Goal: Transaction & Acquisition: Purchase product/service

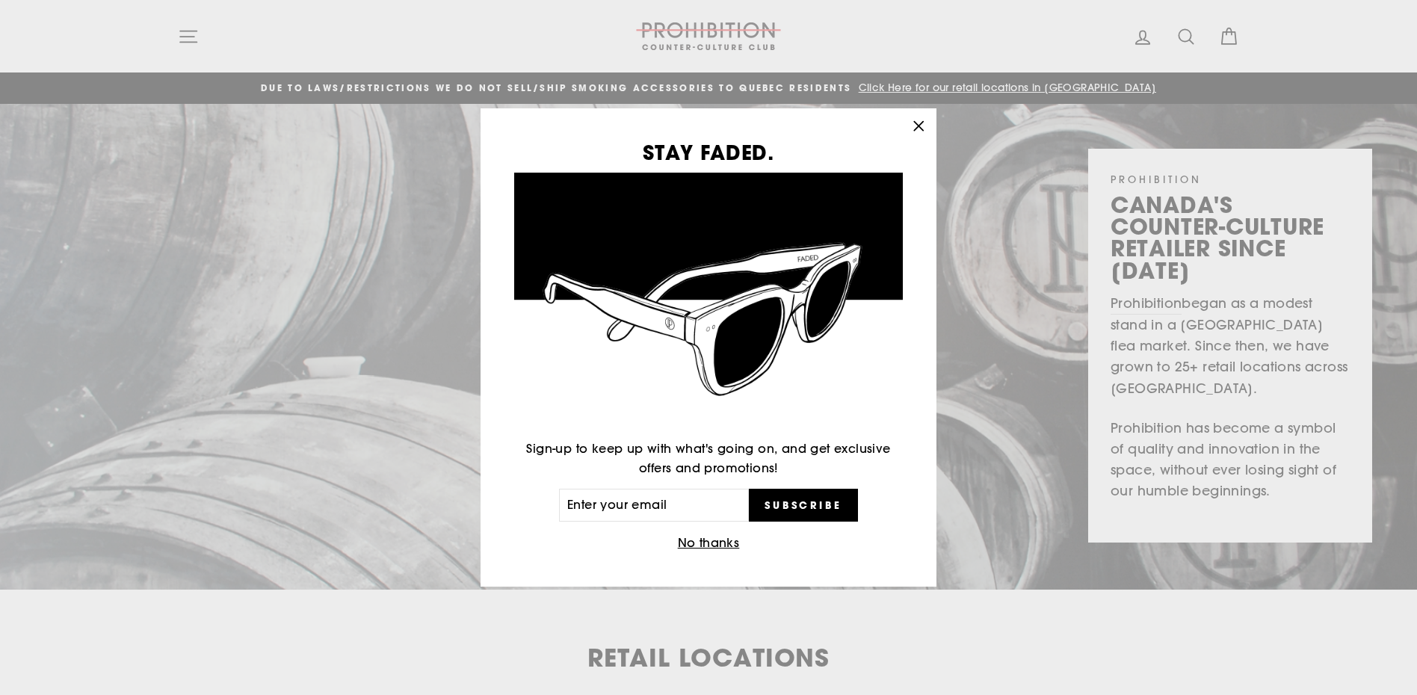
click at [913, 121] on icon "button" at bounding box center [918, 126] width 21 height 21
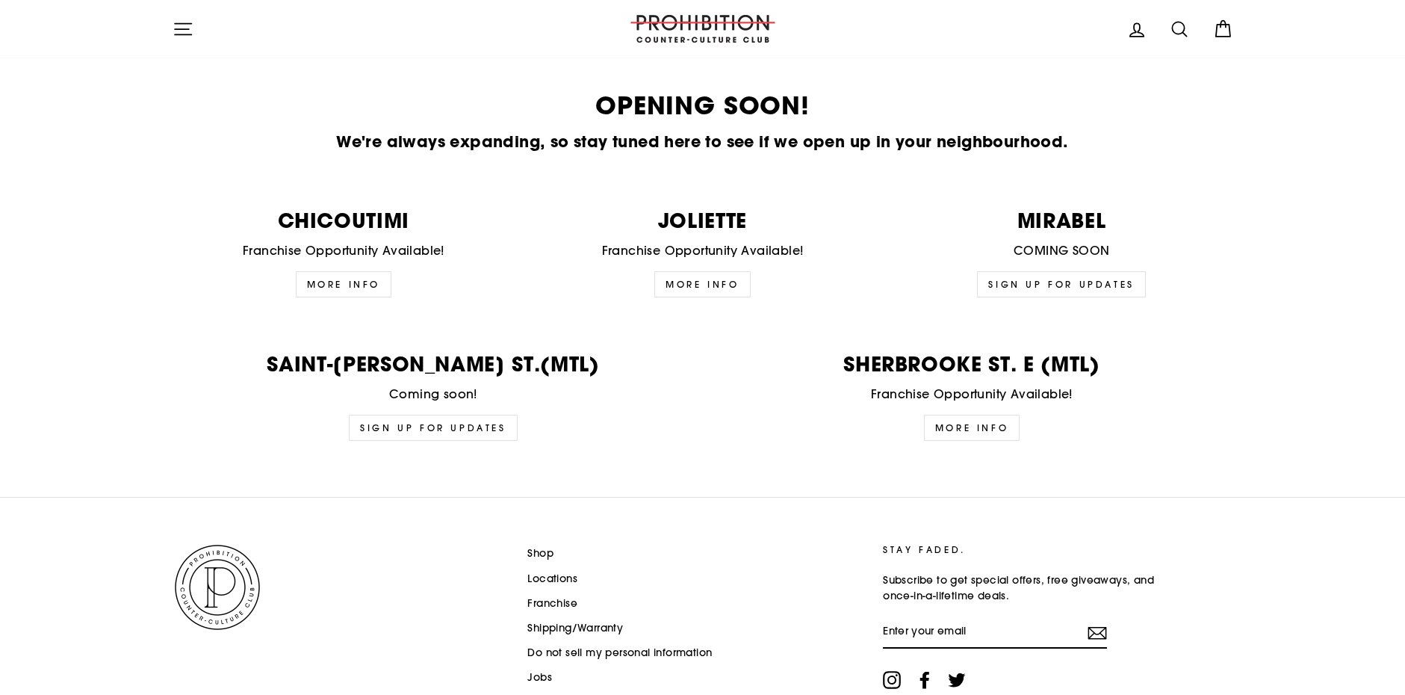
scroll to position [3615, 0]
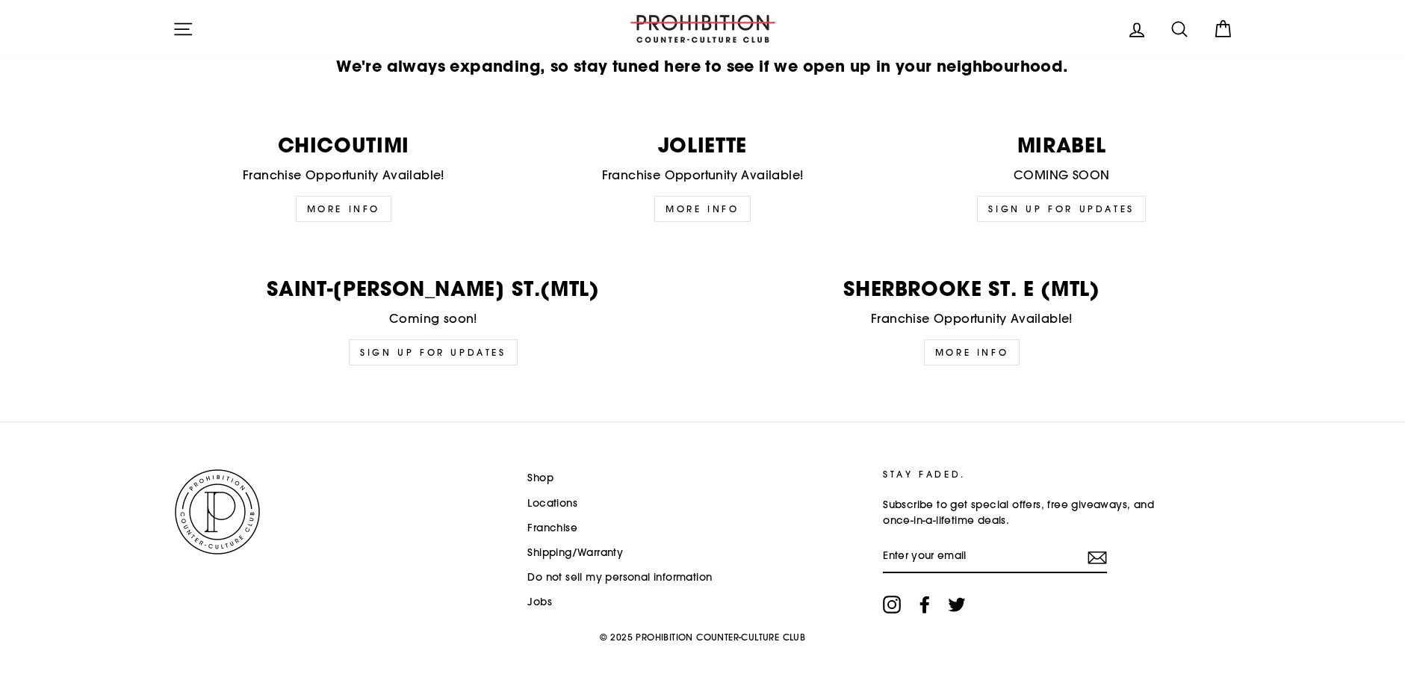
click at [533, 600] on link "Jobs" at bounding box center [539, 602] width 25 height 22
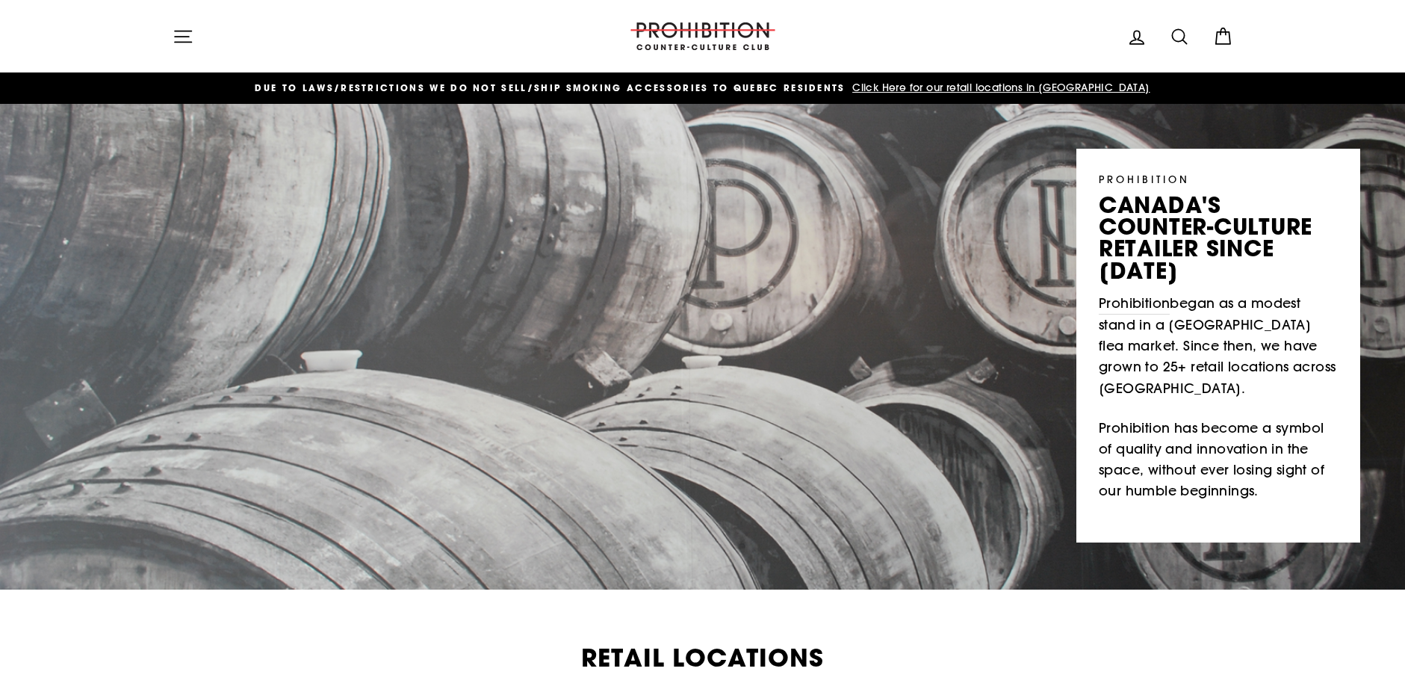
click at [184, 37] on icon "button" at bounding box center [183, 36] width 21 height 21
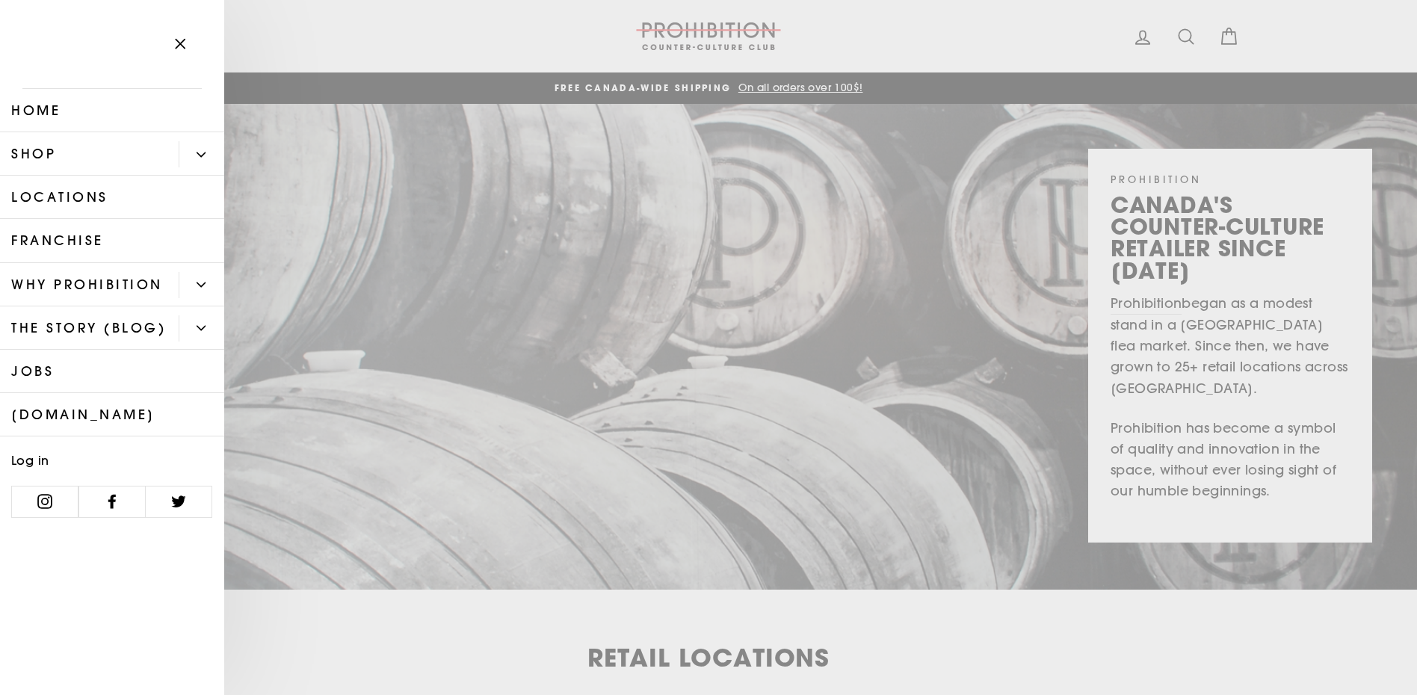
click at [199, 148] on button "Primary" at bounding box center [202, 154] width 46 height 26
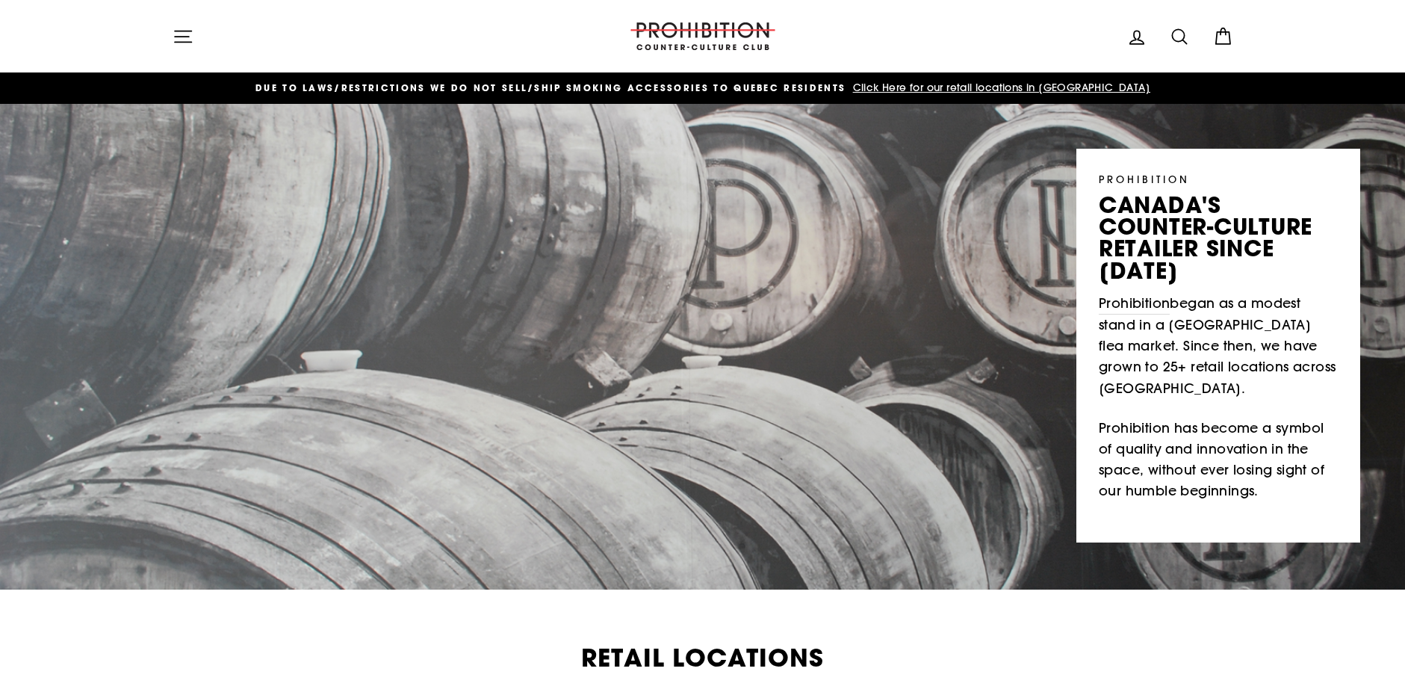
click at [1185, 35] on icon at bounding box center [1179, 36] width 14 height 14
type input "cigarettes"
click at [173, 11] on button "Search" at bounding box center [189, 36] width 32 height 50
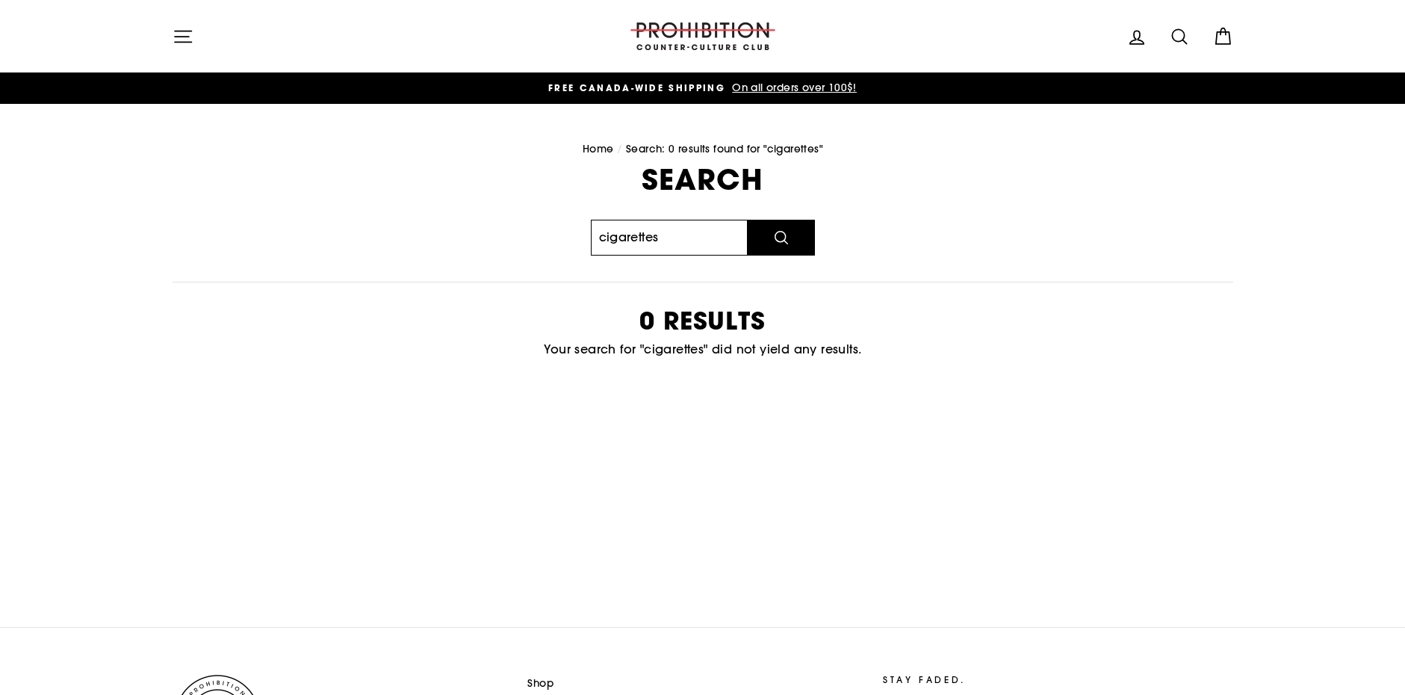
click at [695, 241] on input "cigarettes" at bounding box center [669, 238] width 157 height 36
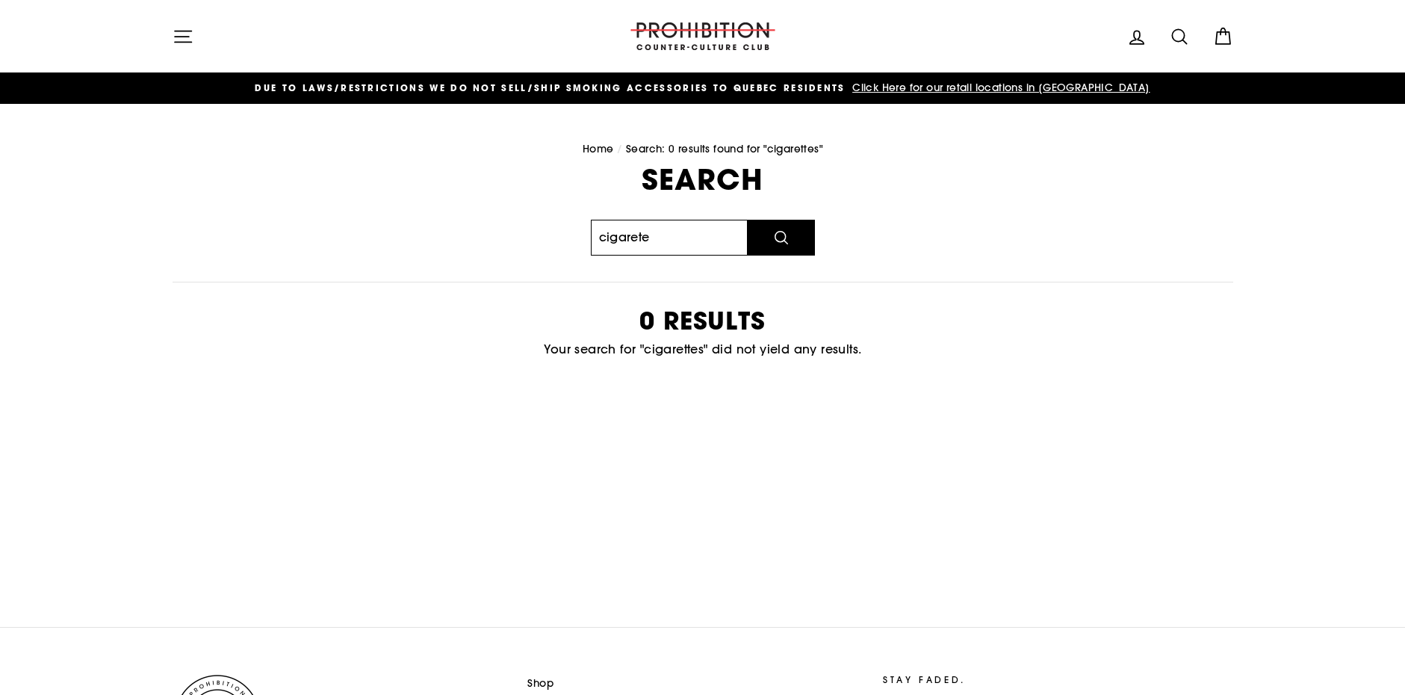
type input "cigarete"
click at [748, 220] on button "Search" at bounding box center [781, 238] width 67 height 36
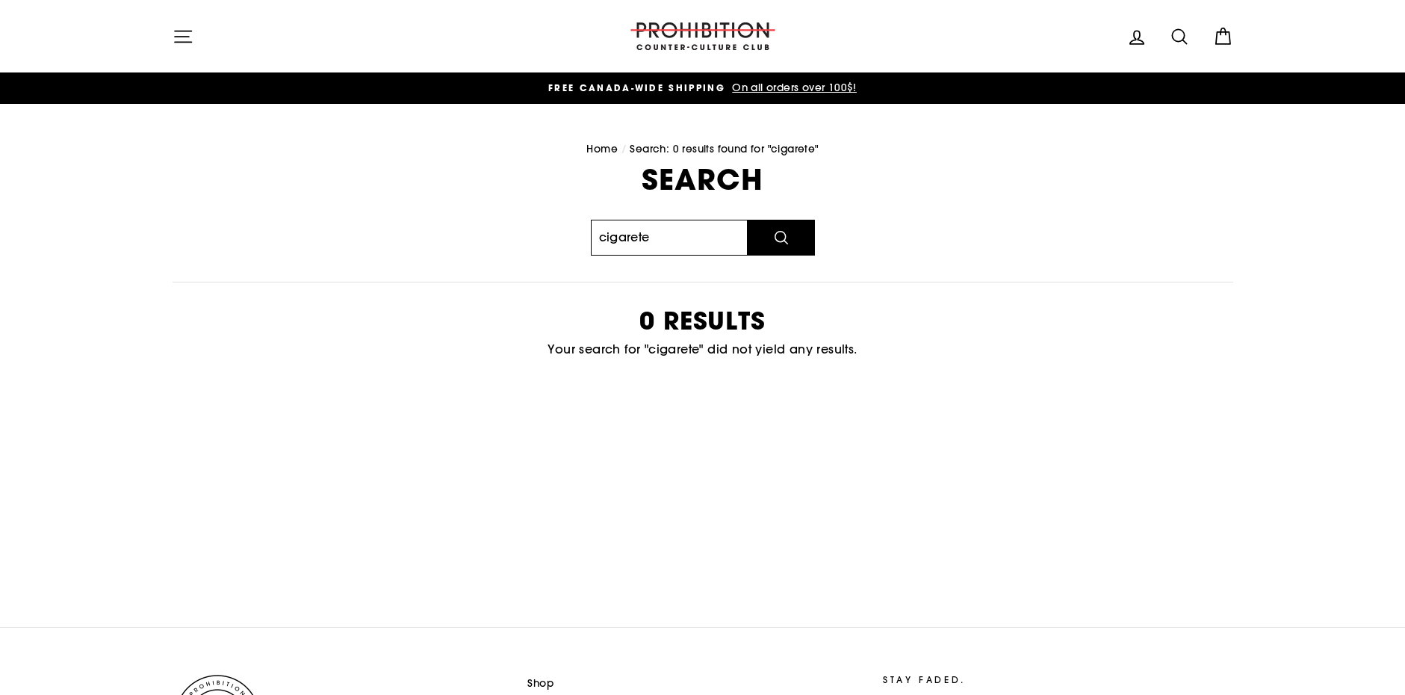
drag, startPoint x: 690, startPoint y: 239, endPoint x: 492, endPoint y: 197, distance: 202.4
click at [487, 199] on div "Search cigarete Search 0 results Your search for "cigarete" did not yield any r…" at bounding box center [694, 281] width 1077 height 232
type input "tobacco"
click at [748, 220] on button "Search" at bounding box center [781, 238] width 67 height 36
